Goal: Information Seeking & Learning: Learn about a topic

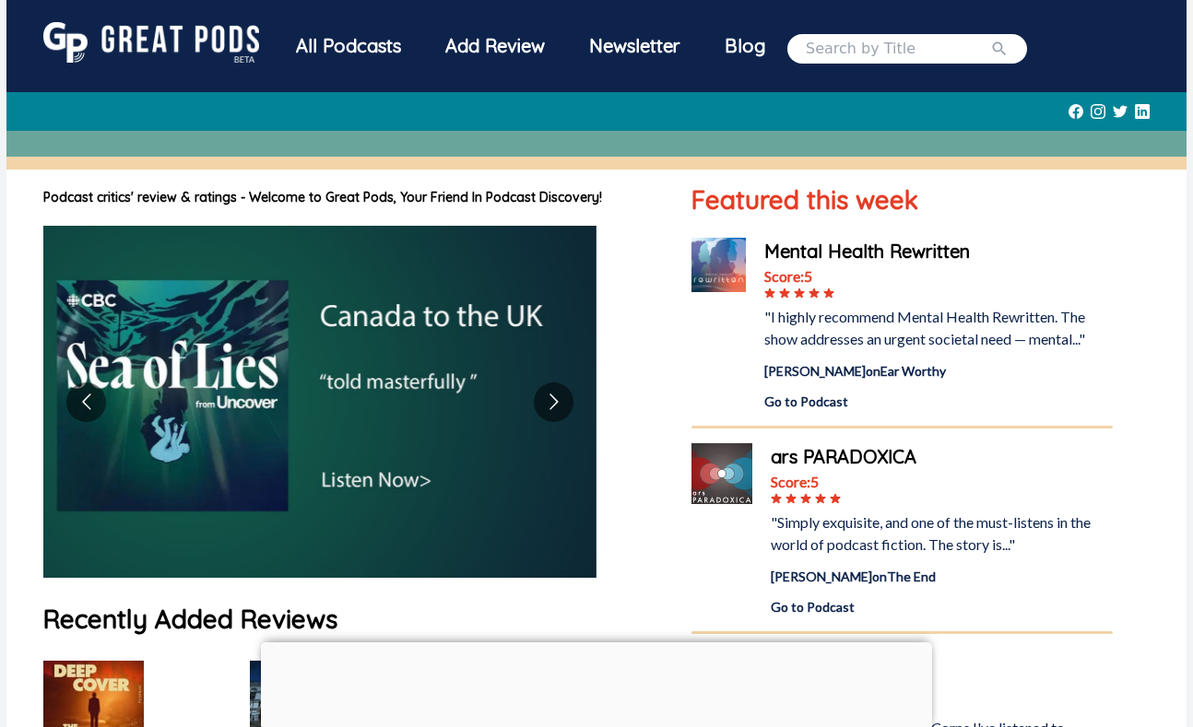
click at [855, 45] on input "search" at bounding box center [898, 49] width 184 height 22
type input "bone valley"
click at [990, 38] on button "submit" at bounding box center [999, 49] width 18 height 22
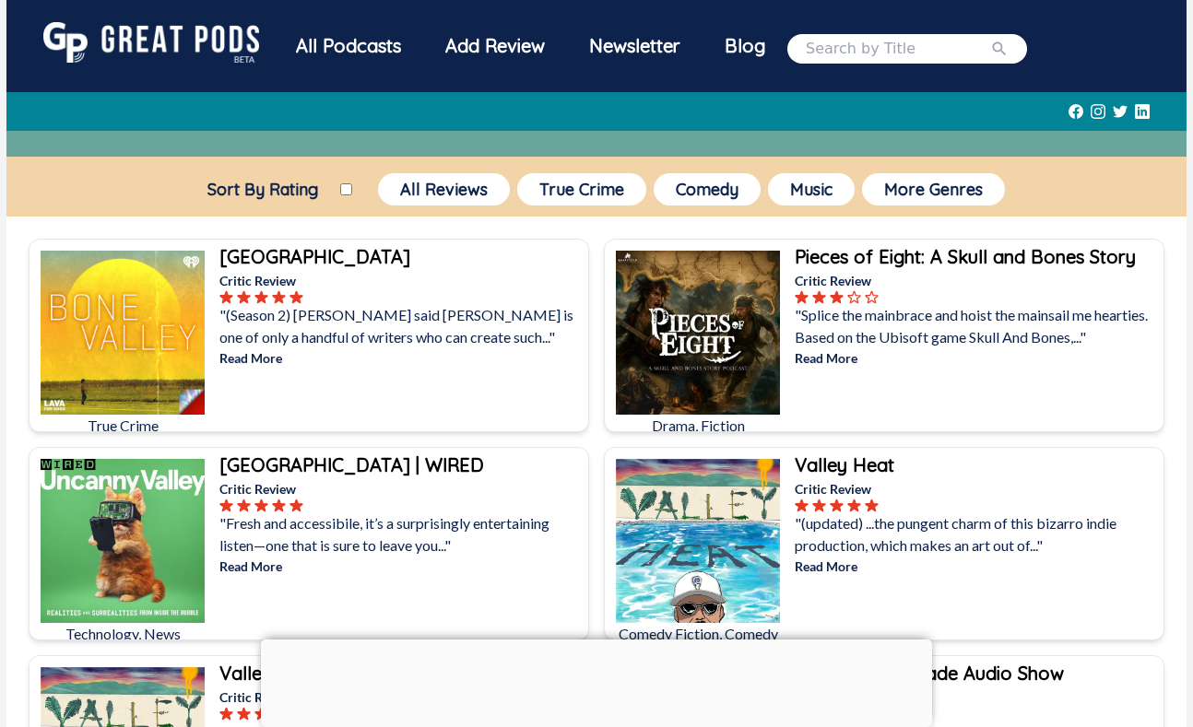
click at [301, 261] on b "[GEOGRAPHIC_DATA]" at bounding box center [314, 256] width 191 height 23
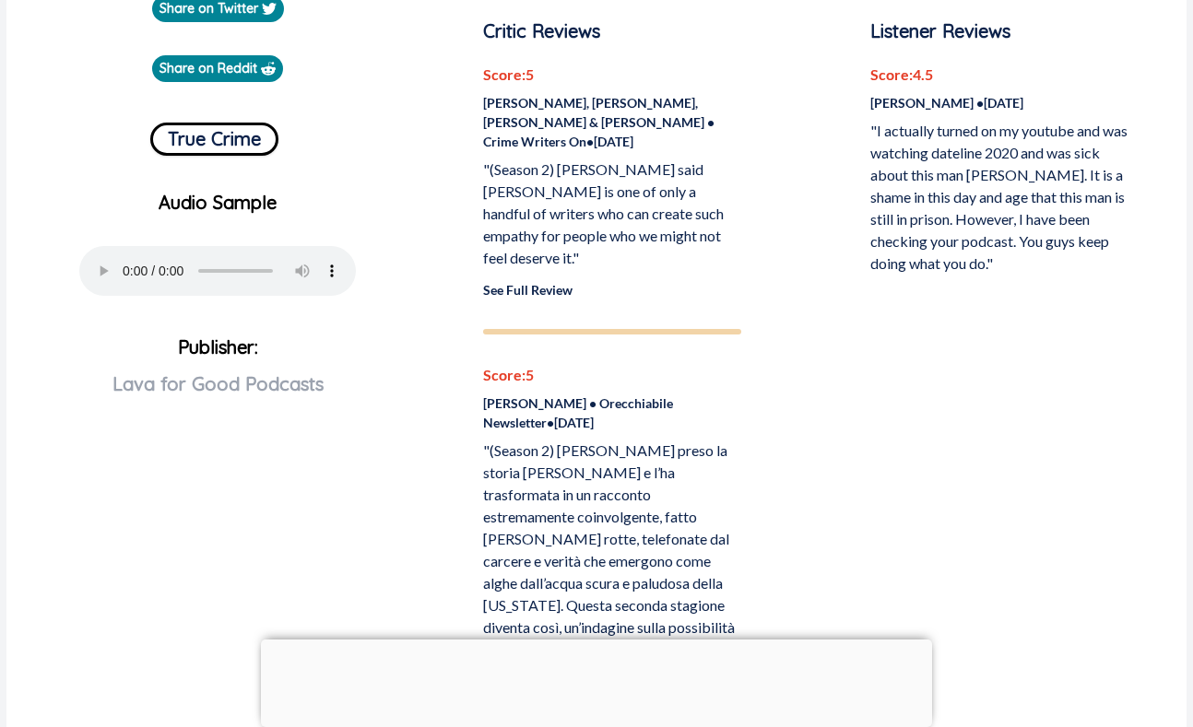
scroll to position [619, 0]
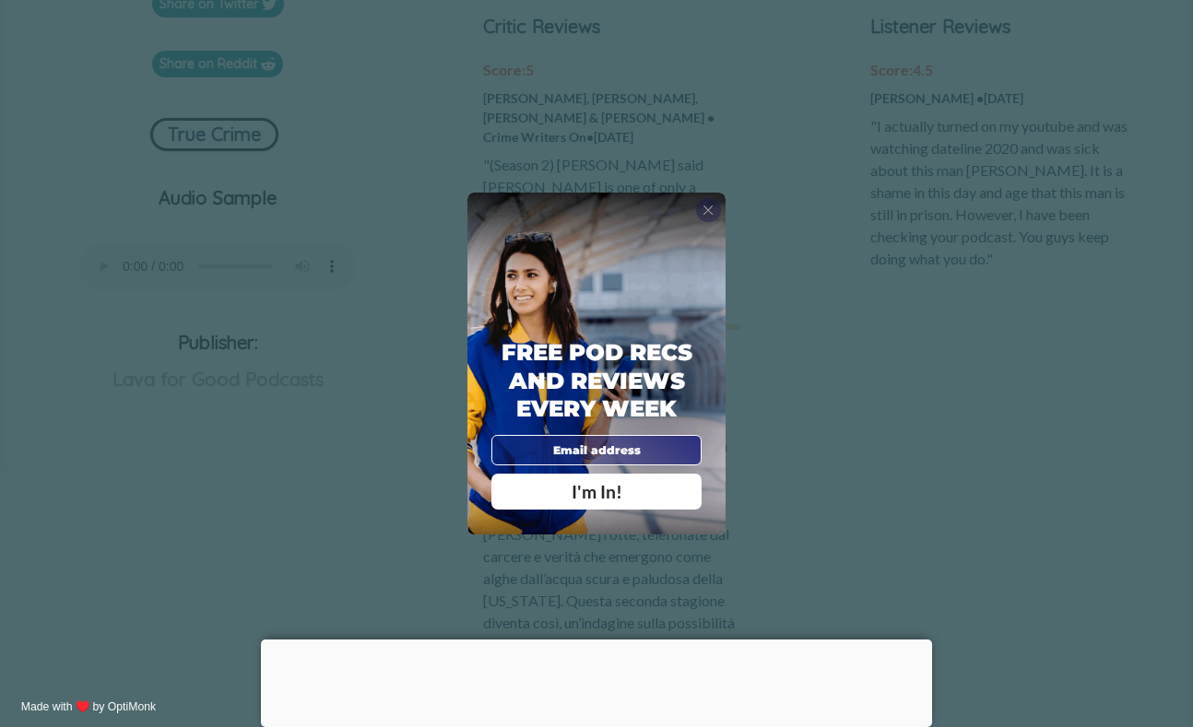
click at [706, 206] on span "X" at bounding box center [708, 210] width 11 height 17
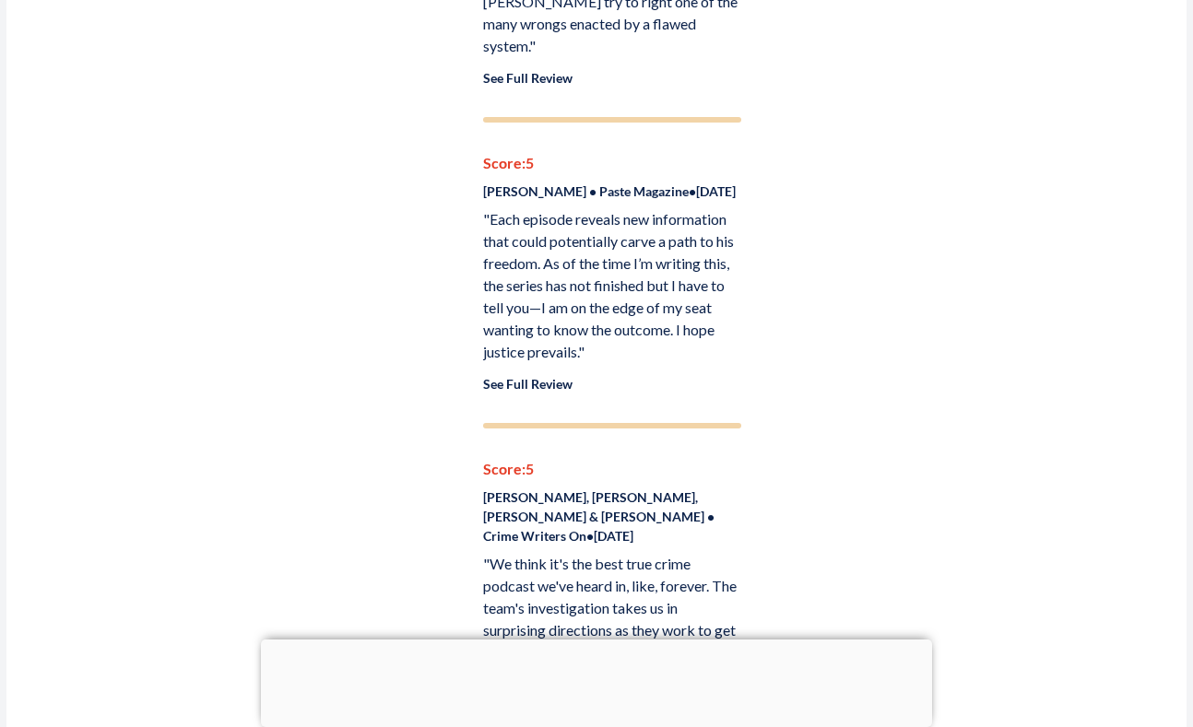
scroll to position [2102, 0]
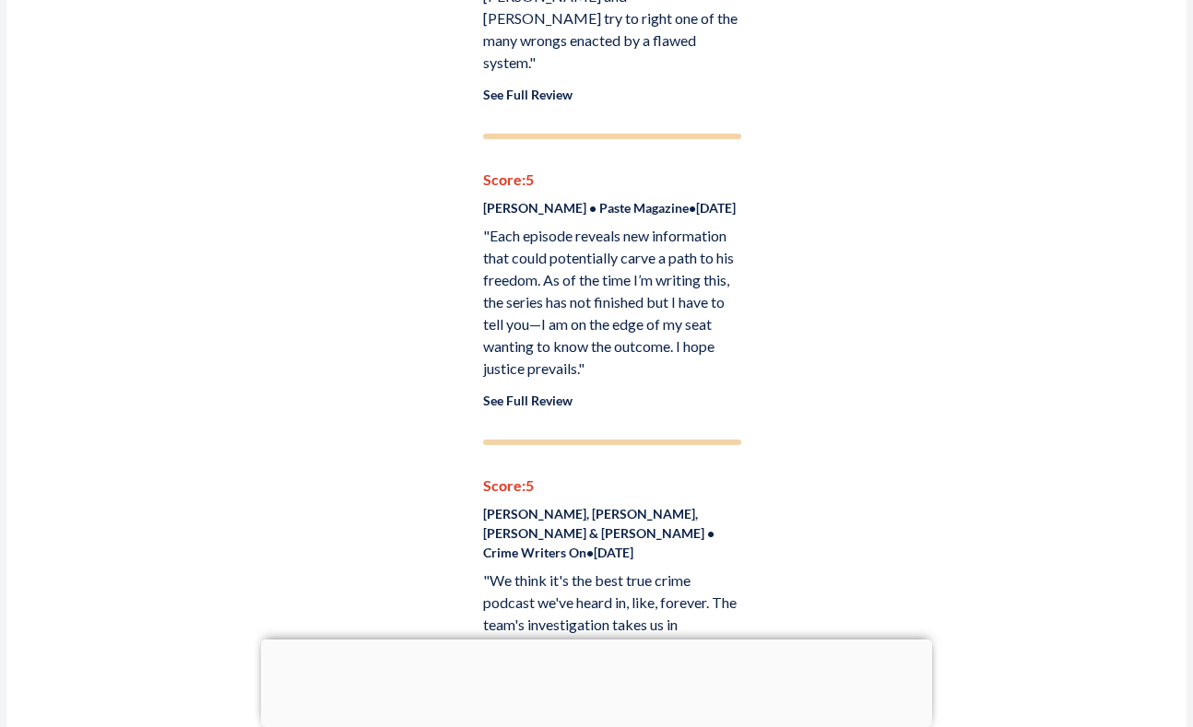
click at [539, 393] on link "See Full Review" at bounding box center [527, 401] width 89 height 16
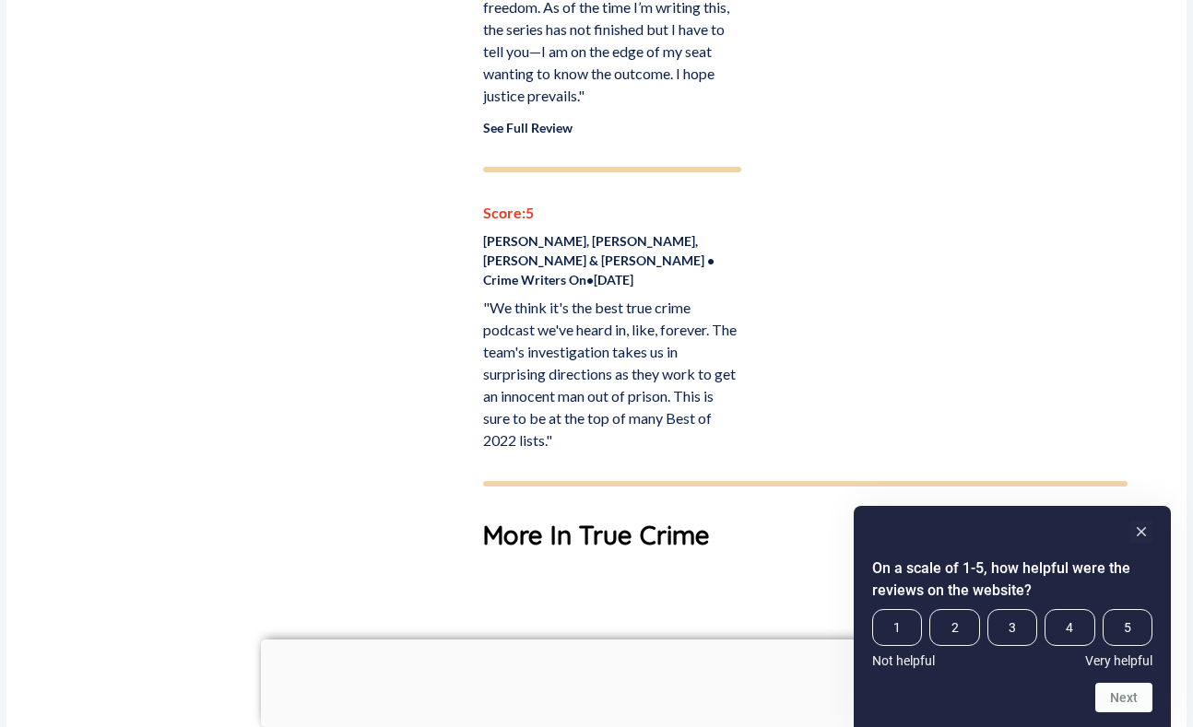
scroll to position [2367, 0]
